Goal: Book appointment/travel/reservation

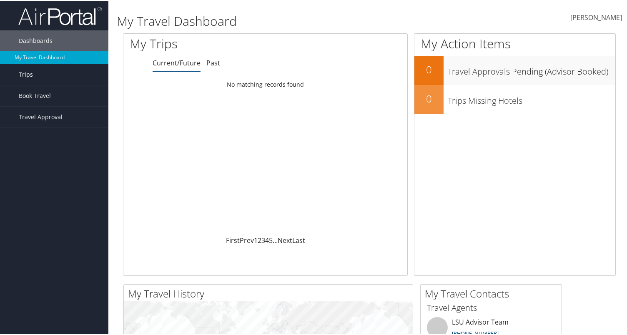
click at [35, 78] on link "Trips" at bounding box center [54, 73] width 108 height 21
click at [40, 127] on span "Book Travel" at bounding box center [35, 132] width 32 height 21
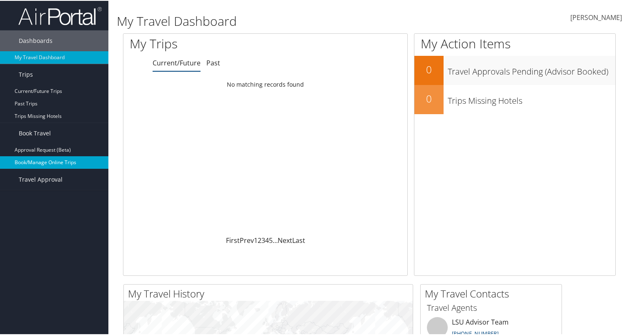
click at [40, 164] on link "Book/Manage Online Trips" at bounding box center [54, 161] width 108 height 13
